Goal: Task Accomplishment & Management: Complete application form

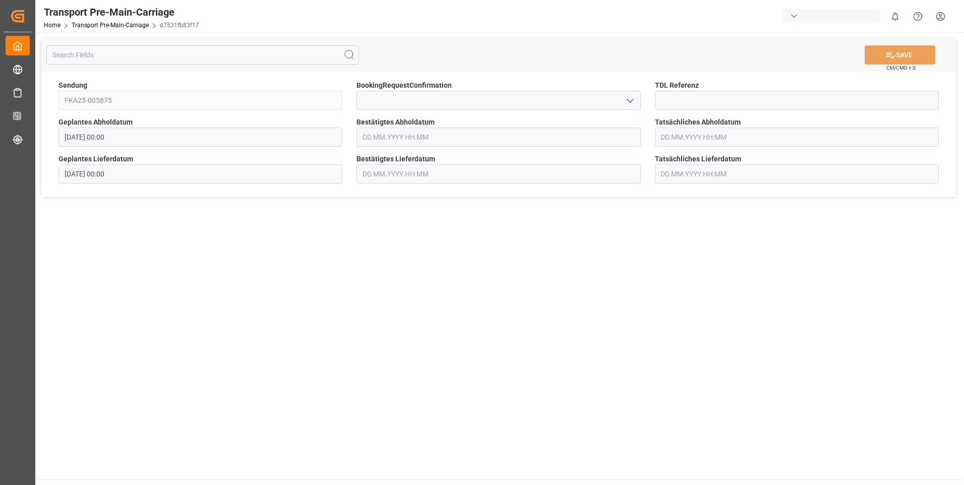
click at [630, 98] on icon "open menu" at bounding box center [630, 101] width 12 height 12
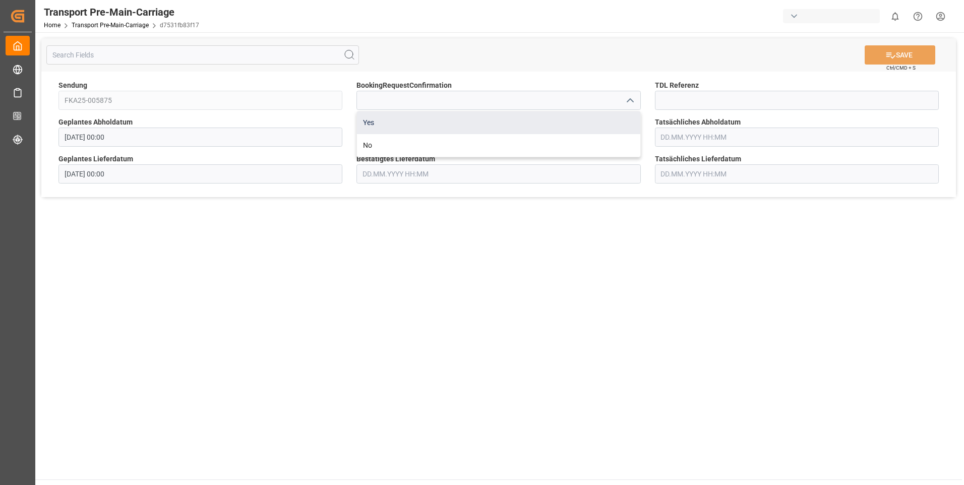
click at [619, 115] on div "Yes" at bounding box center [498, 122] width 283 height 23
type input "Yes"
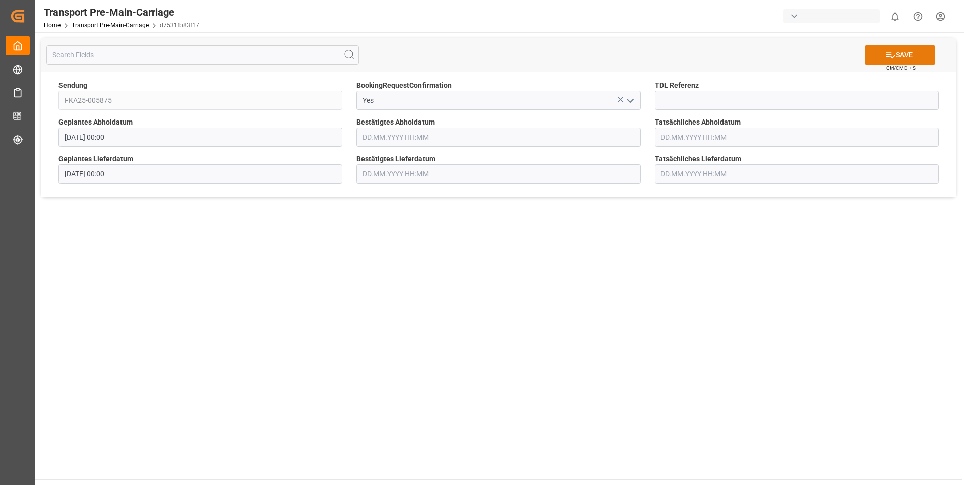
click at [880, 52] on button "SAVE" at bounding box center [900, 54] width 71 height 19
click at [625, 102] on icon "open menu" at bounding box center [630, 101] width 12 height 12
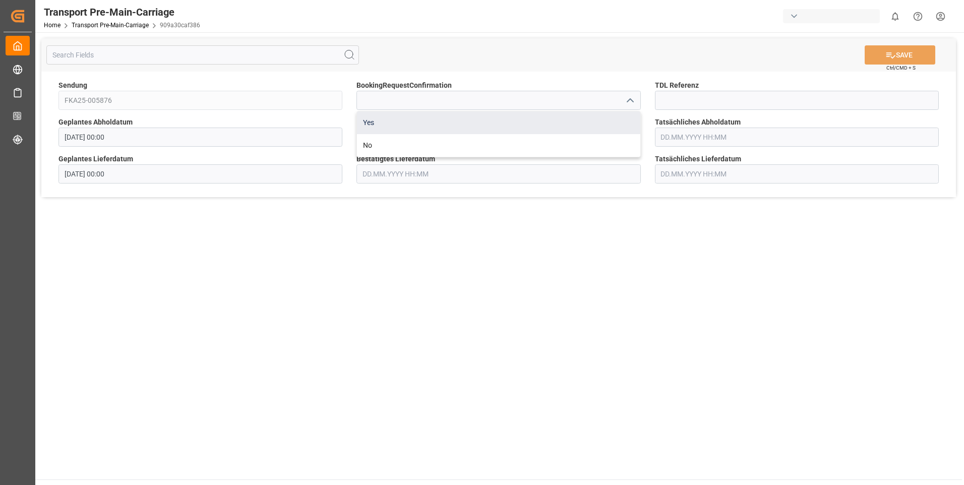
click at [621, 117] on div "Yes" at bounding box center [498, 122] width 283 height 23
type input "Yes"
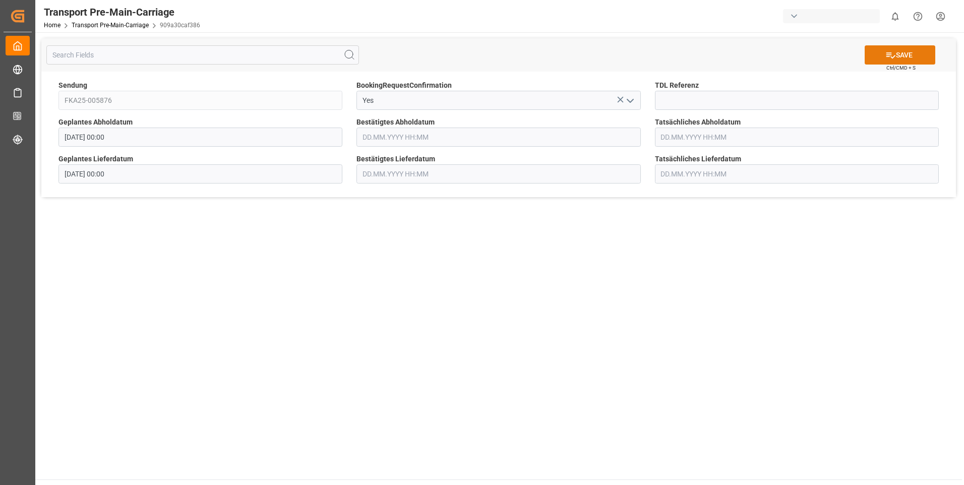
click at [892, 59] on icon at bounding box center [890, 55] width 11 height 11
